Goal: Transaction & Acquisition: Download file/media

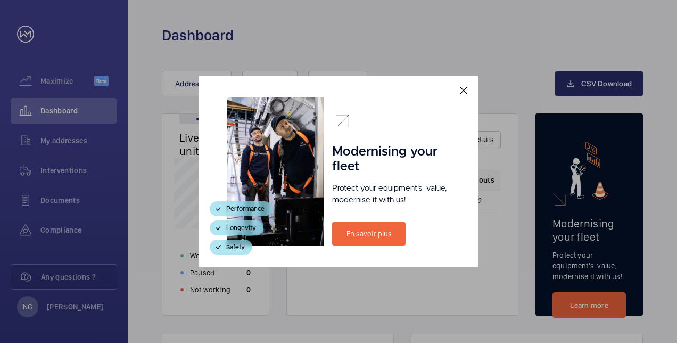
click at [465, 93] on mat-icon at bounding box center [464, 90] width 13 height 13
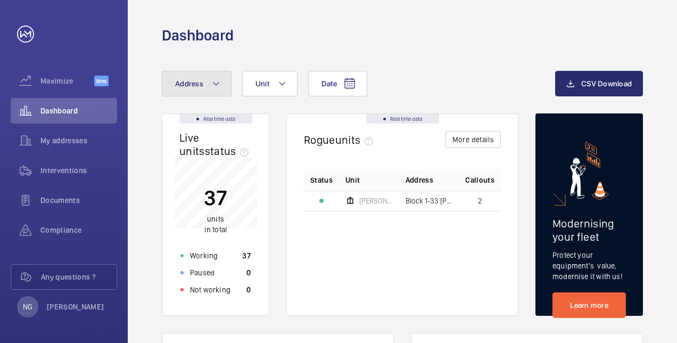
click at [213, 84] on mat-icon at bounding box center [216, 83] width 9 height 13
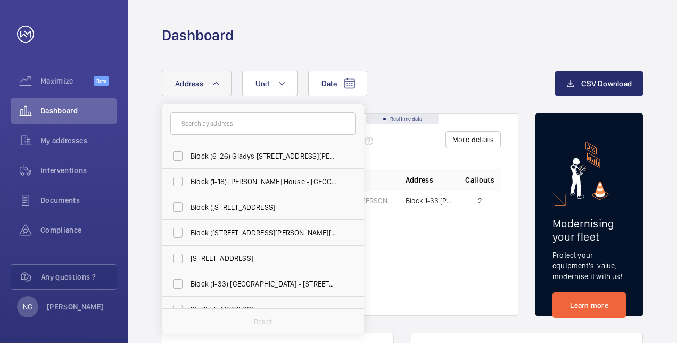
click at [209, 121] on input "text" at bounding box center [262, 123] width 185 height 22
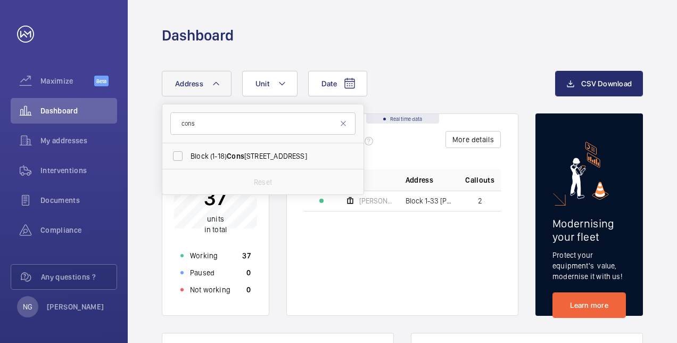
type input "cons"
click at [265, 153] on span "Block (1-18) Cons table House - [GEOGRAPHIC_DATA] CM7 2RJ" at bounding box center [264, 156] width 146 height 11
click at [189, 153] on input "Block (1-18) Cons table House - [GEOGRAPHIC_DATA] CM7 2RJ" at bounding box center [177, 155] width 21 height 21
checkbox input "true"
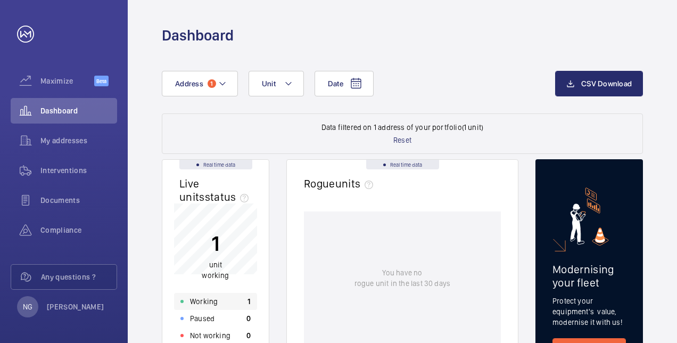
click at [210, 301] on p "Working" at bounding box center [204, 301] width 28 height 11
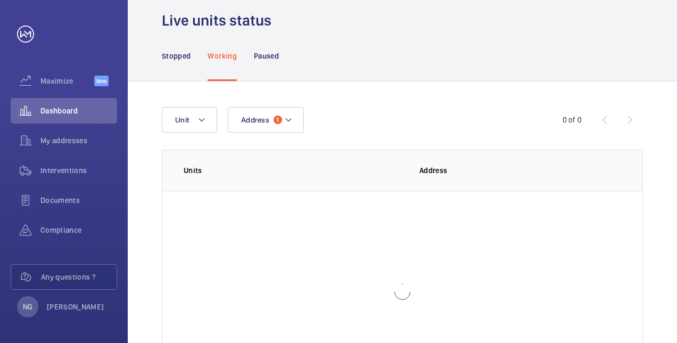
scroll to position [53, 0]
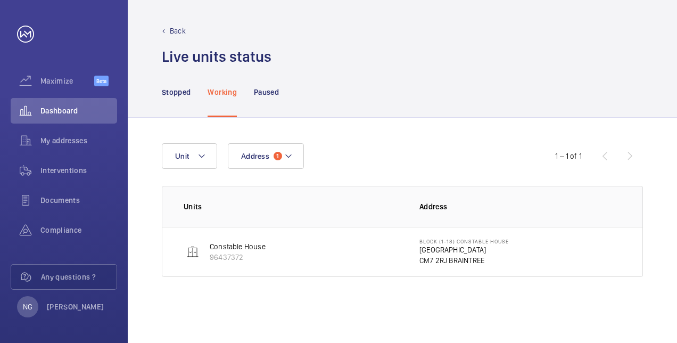
click at [224, 242] on p "Constable House" at bounding box center [238, 246] width 56 height 11
click at [248, 247] on p "Constable House" at bounding box center [238, 246] width 56 height 11
click at [252, 244] on p "Constable House" at bounding box center [238, 246] width 56 height 11
click at [420, 251] on p "[GEOGRAPHIC_DATA]" at bounding box center [464, 249] width 89 height 11
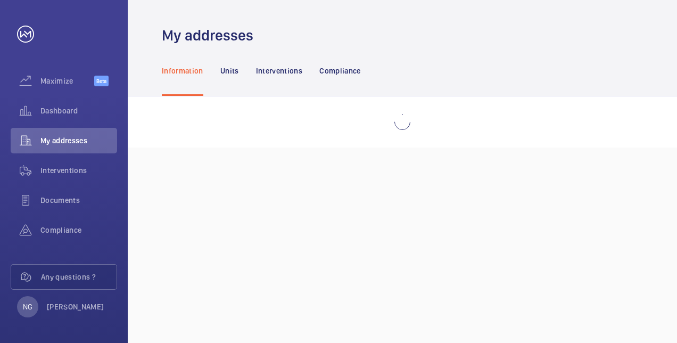
click at [450, 257] on div "My addresses Information Units Interventions Compliance" at bounding box center [403, 171] width 550 height 343
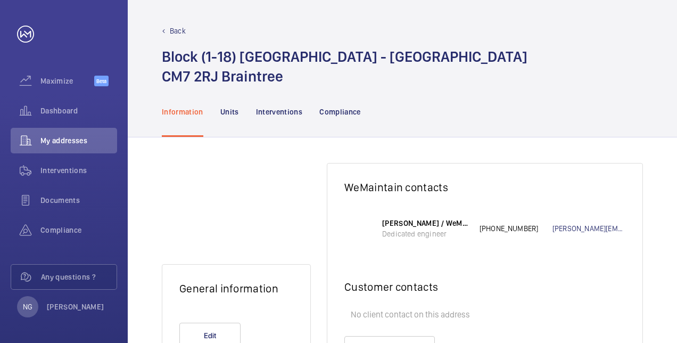
scroll to position [62, 0]
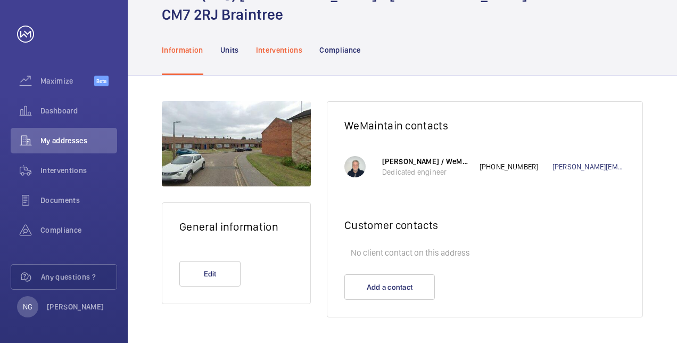
click at [285, 48] on p "Interventions" at bounding box center [279, 50] width 47 height 11
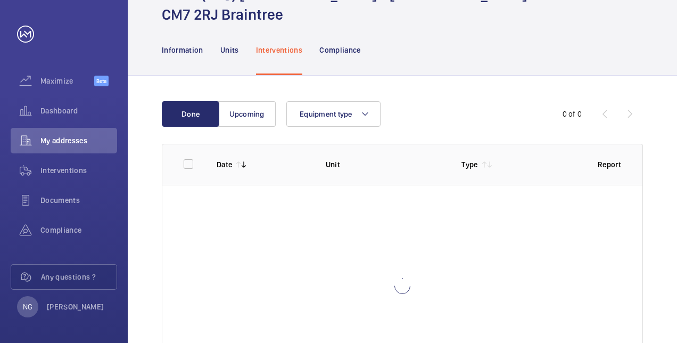
scroll to position [62, 0]
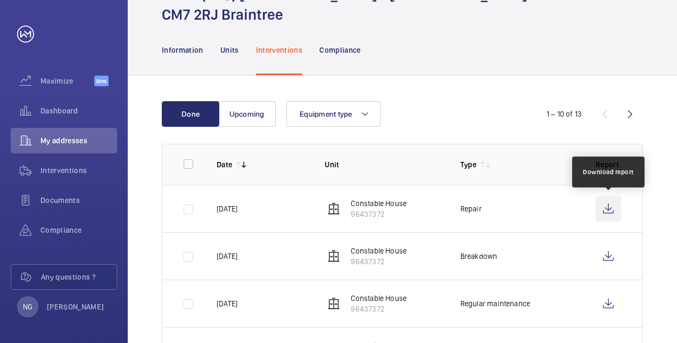
click at [608, 205] on wm-front-icon-button at bounding box center [609, 209] width 26 height 26
